Goal: Task Accomplishment & Management: Use online tool/utility

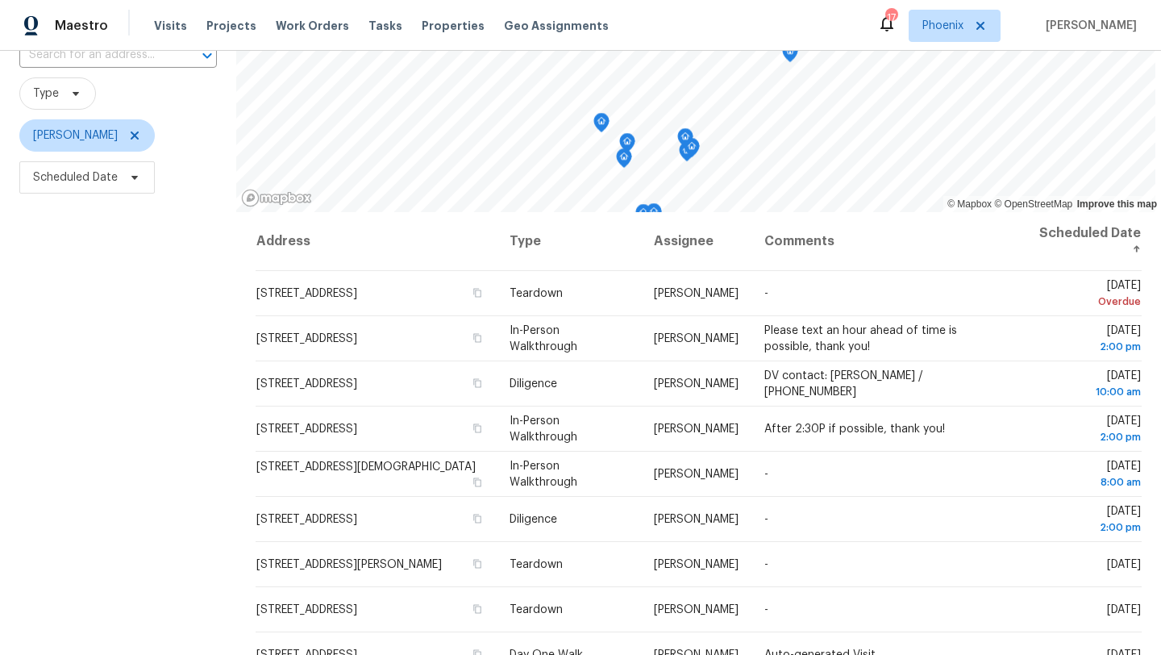
scroll to position [210, 0]
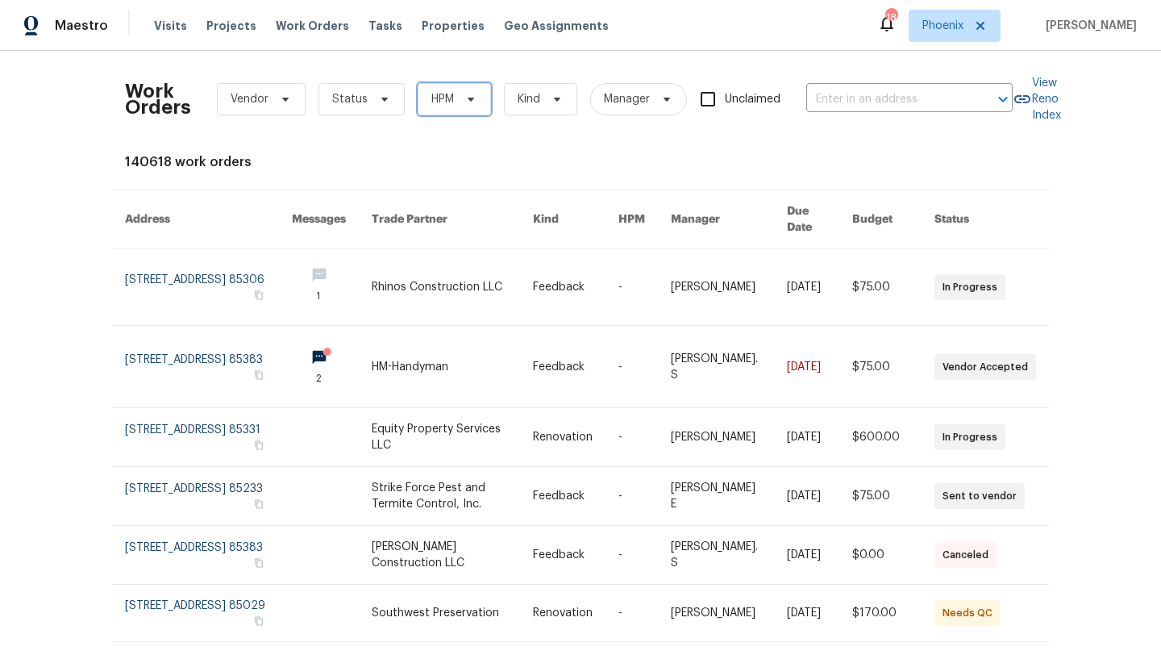
click at [464, 103] on icon at bounding box center [470, 99] width 13 height 13
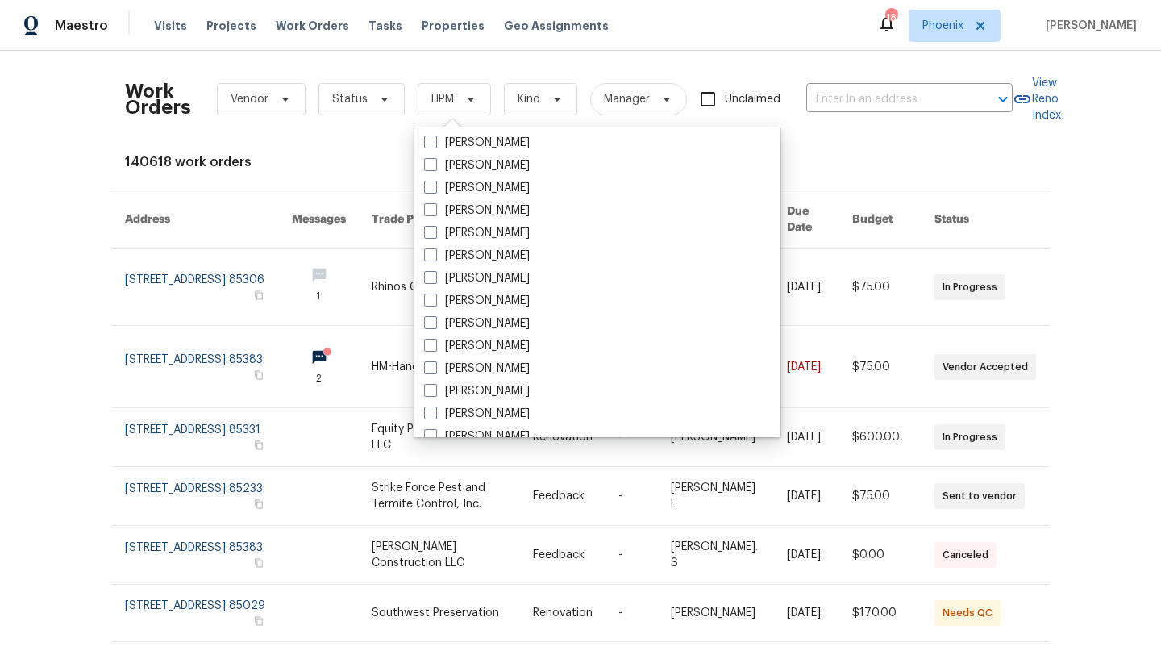
scroll to position [968, 0]
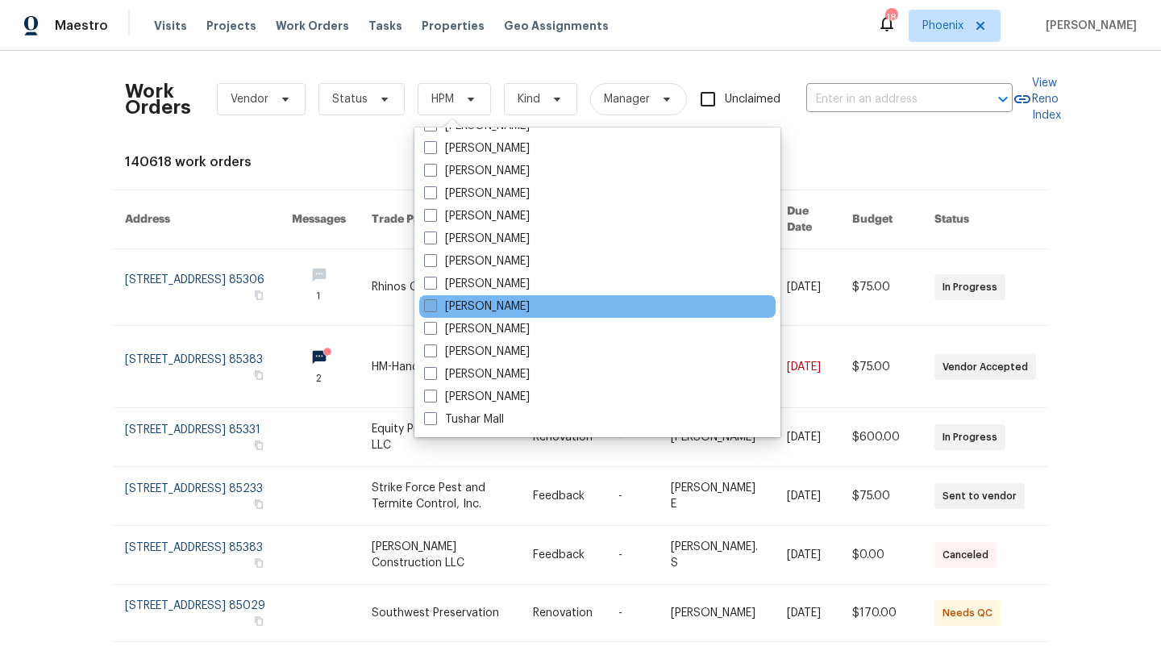
click at [432, 304] on span at bounding box center [430, 305] width 13 height 13
click at [432, 304] on input "[PERSON_NAME]" at bounding box center [429, 303] width 10 height 10
checkbox input "true"
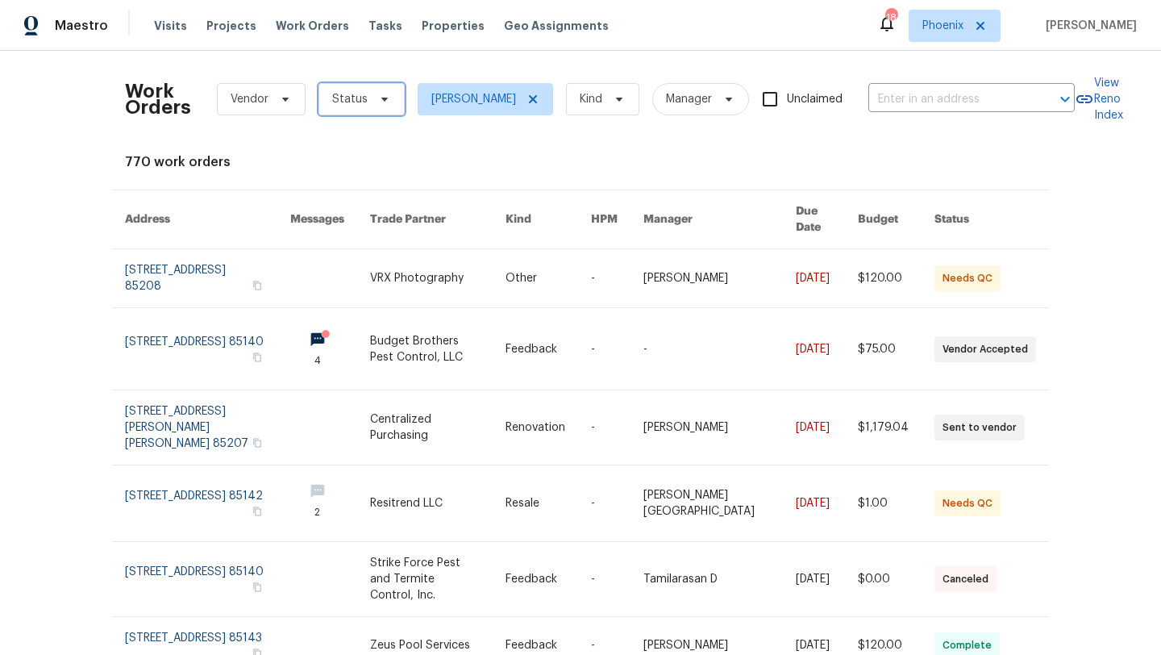
click at [378, 100] on icon at bounding box center [384, 99] width 13 height 13
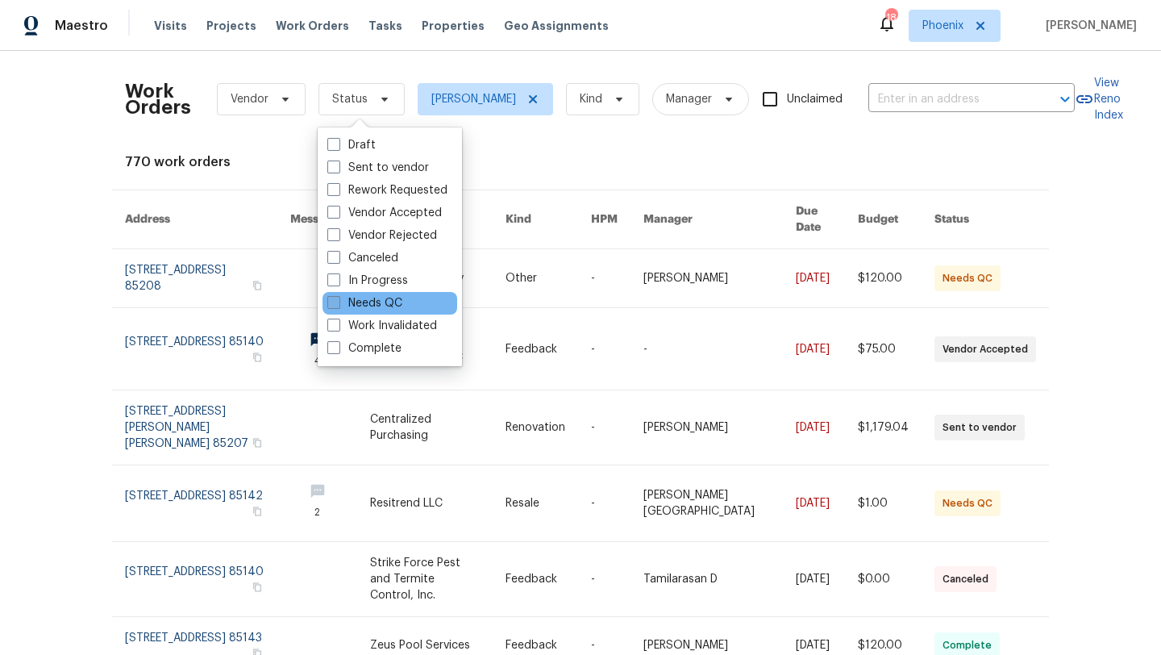
click at [328, 302] on span at bounding box center [333, 302] width 13 height 13
click at [328, 302] on input "Needs QC" at bounding box center [332, 300] width 10 height 10
checkbox input "true"
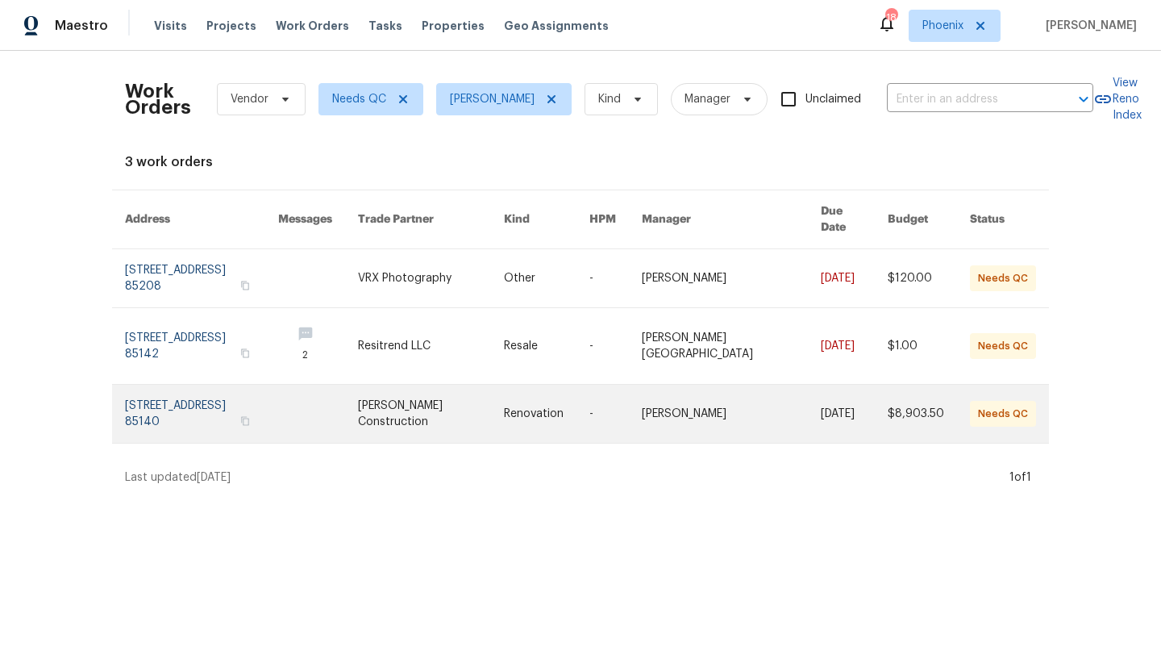
click at [193, 394] on link at bounding box center [201, 414] width 153 height 58
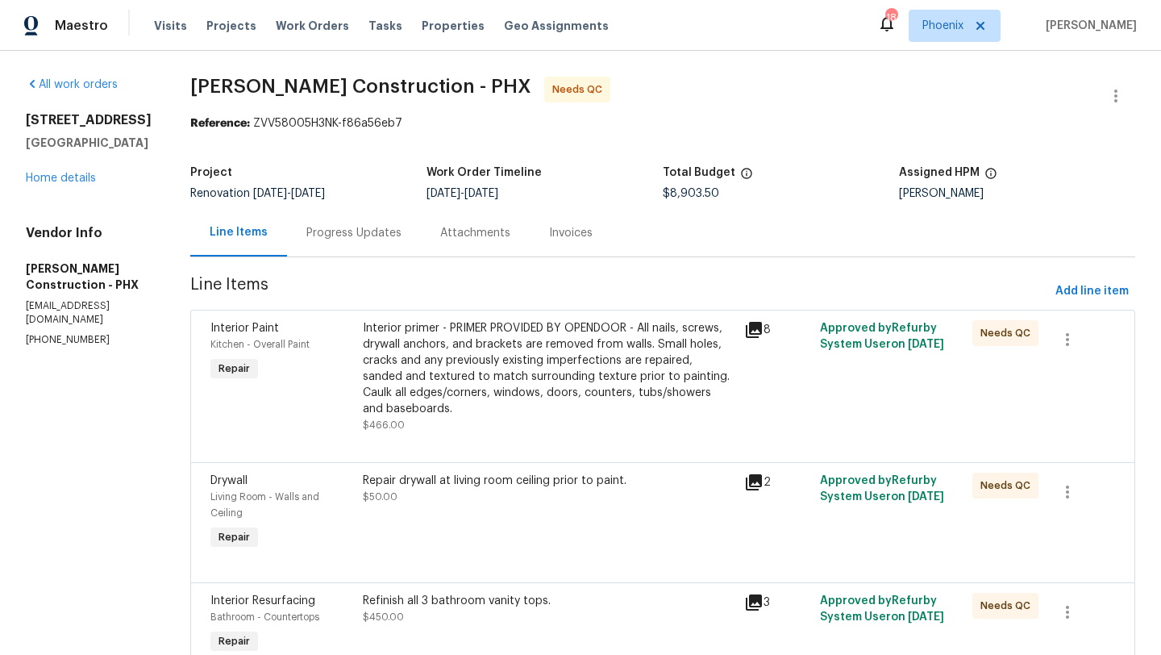
click at [333, 232] on div "Progress Updates" at bounding box center [353, 233] width 95 height 16
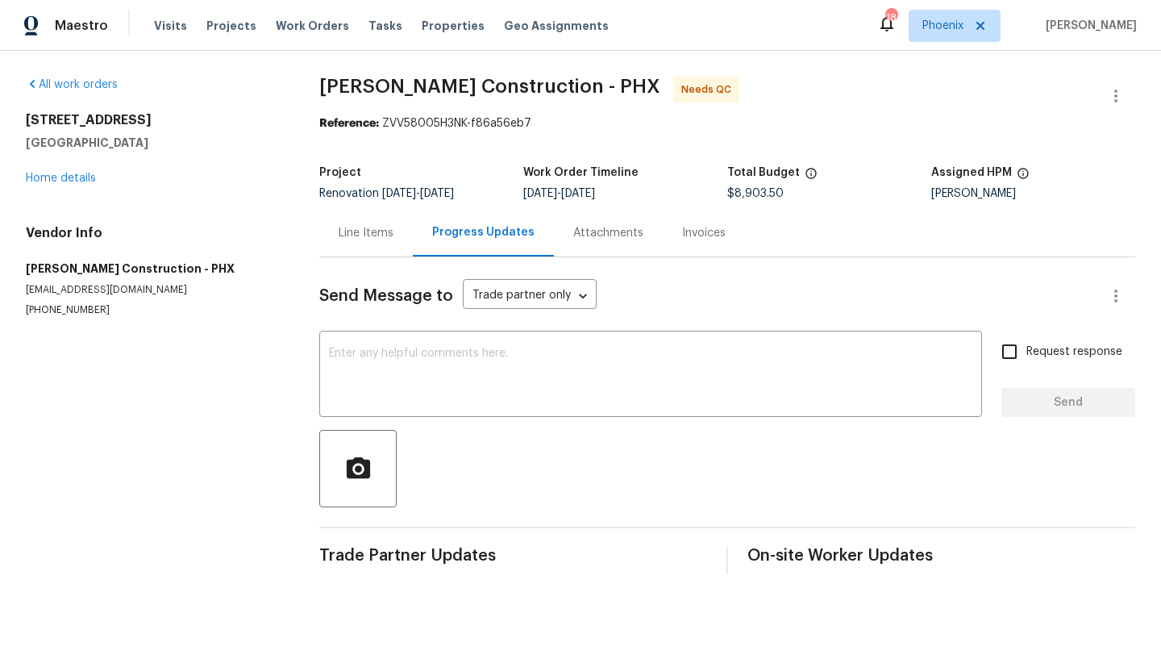
click at [362, 225] on div "Line Items" at bounding box center [366, 233] width 55 height 16
